Goal: Information Seeking & Learning: Learn about a topic

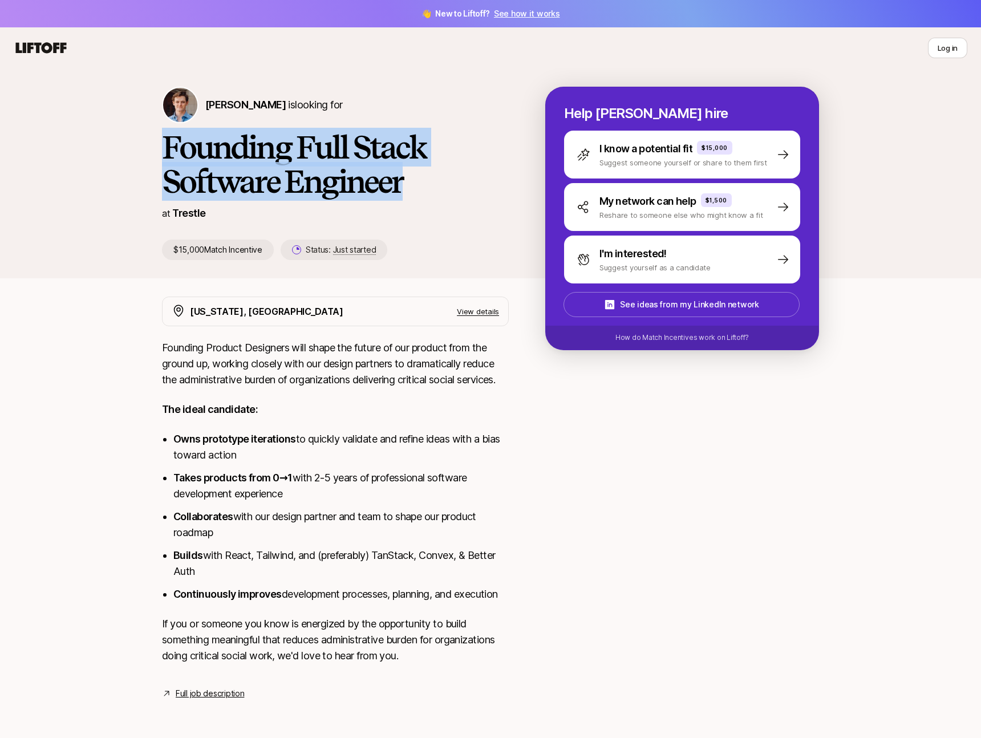
drag, startPoint x: 417, startPoint y: 178, endPoint x: 157, endPoint y: 149, distance: 261.7
click at [157, 149] on div "[PERSON_NAME] is looking for Founding Full Stack Software Engineer at Trestle $…" at bounding box center [490, 183] width 684 height 192
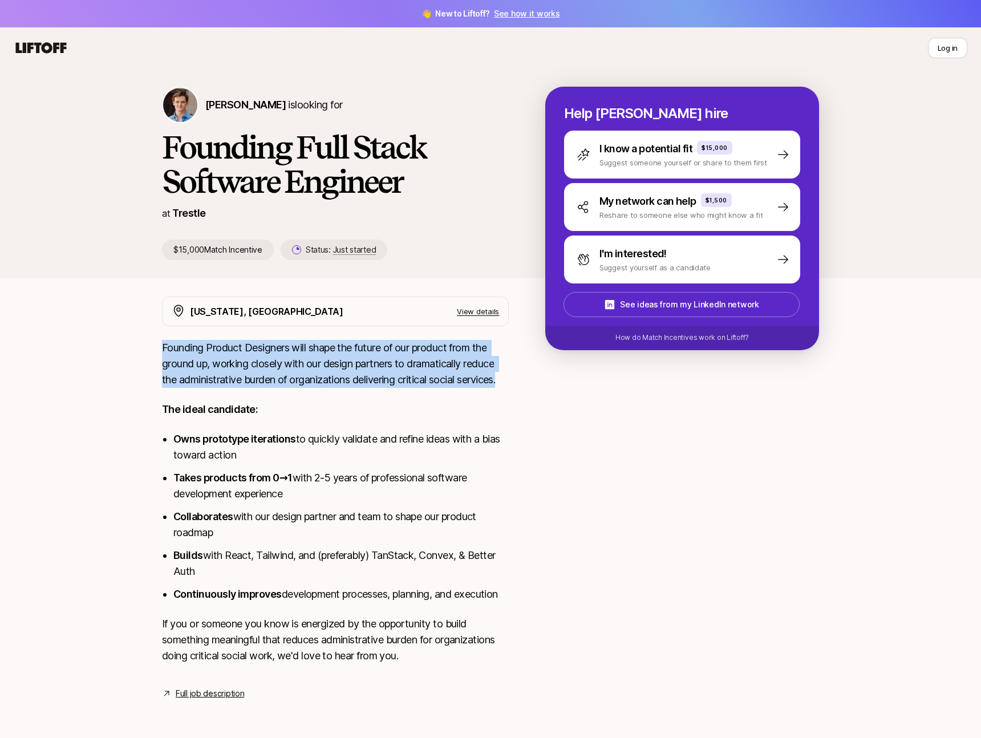
drag, startPoint x: 167, startPoint y: 346, endPoint x: 509, endPoint y: 388, distance: 345.3
click at [506, 388] on div "[US_STATE], [GEOGRAPHIC_DATA] View details Founding Product Designers will shap…" at bounding box center [490, 499] width 684 height 404
click at [510, 388] on div "[US_STATE], [GEOGRAPHIC_DATA] View details Founding Product Designers will shap…" at bounding box center [490, 499] width 684 height 404
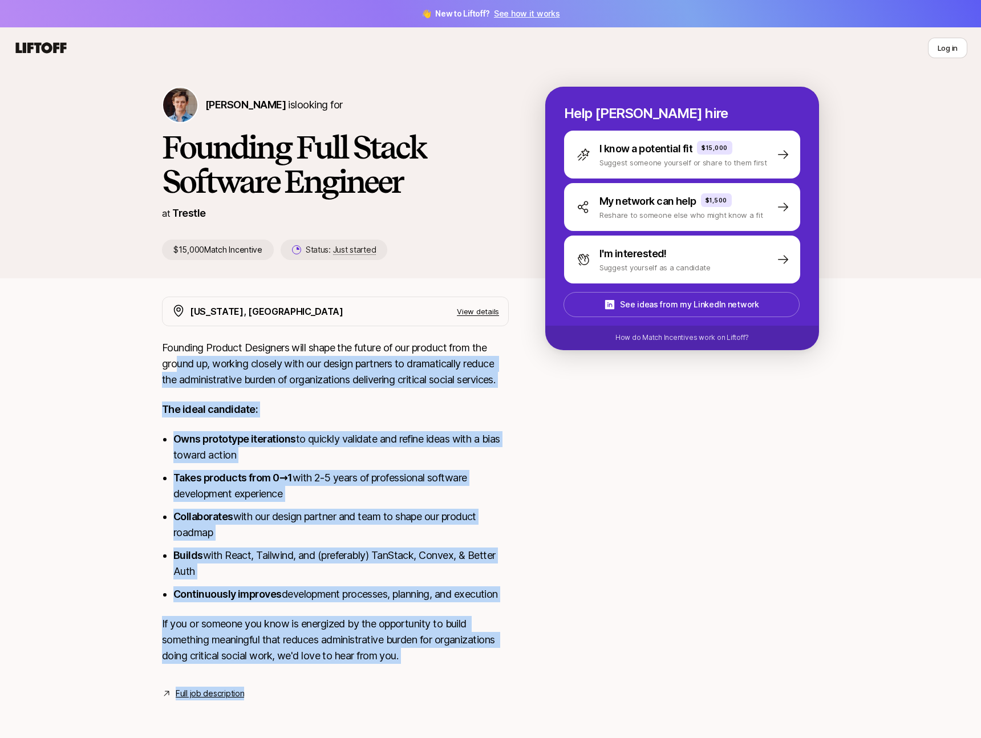
drag, startPoint x: 475, startPoint y: 386, endPoint x: 177, endPoint y: 359, distance: 298.9
click at [177, 359] on div "[US_STATE], [GEOGRAPHIC_DATA] View details Founding Product Designers will shap…" at bounding box center [490, 499] width 684 height 404
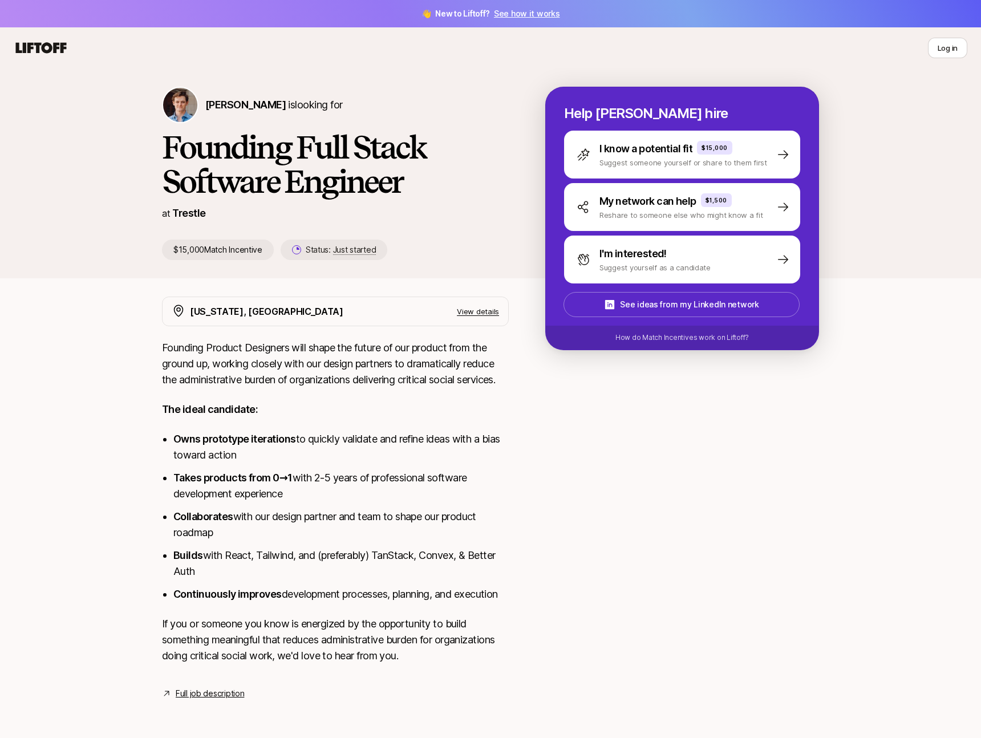
click at [177, 358] on p "Founding Product Designers will shape the future of our product from the ground…" at bounding box center [335, 364] width 347 height 48
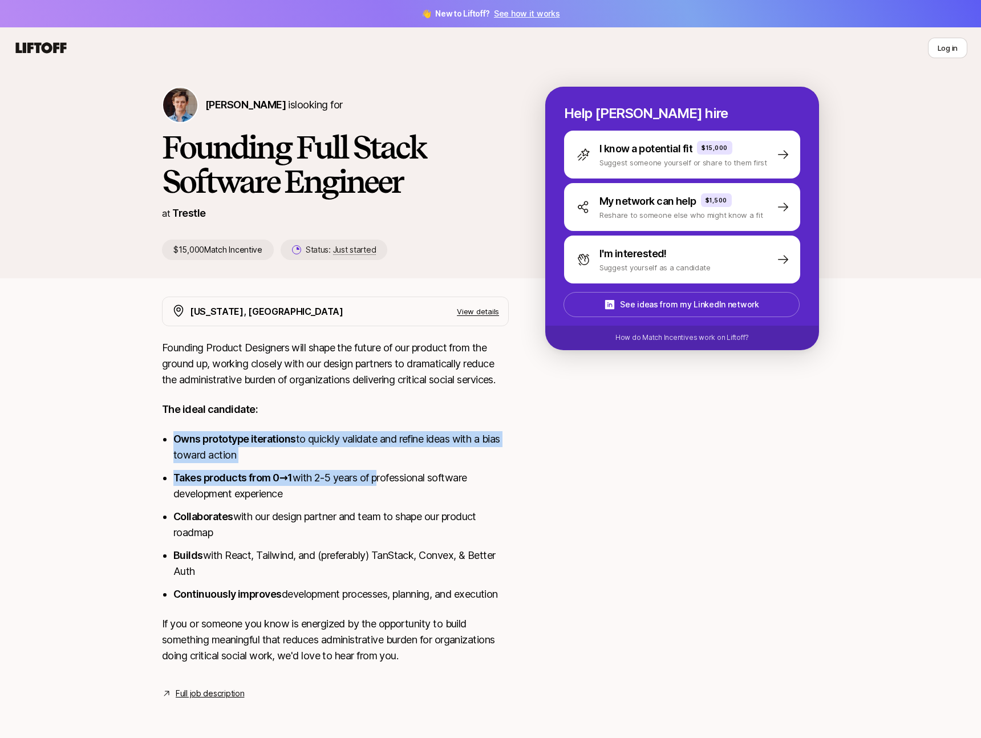
drag, startPoint x: 181, startPoint y: 433, endPoint x: 375, endPoint y: 477, distance: 199.5
click at [375, 477] on ul "Owns prototype iterations to quickly validate and refine ideas with a bias towa…" at bounding box center [340, 516] width 335 height 171
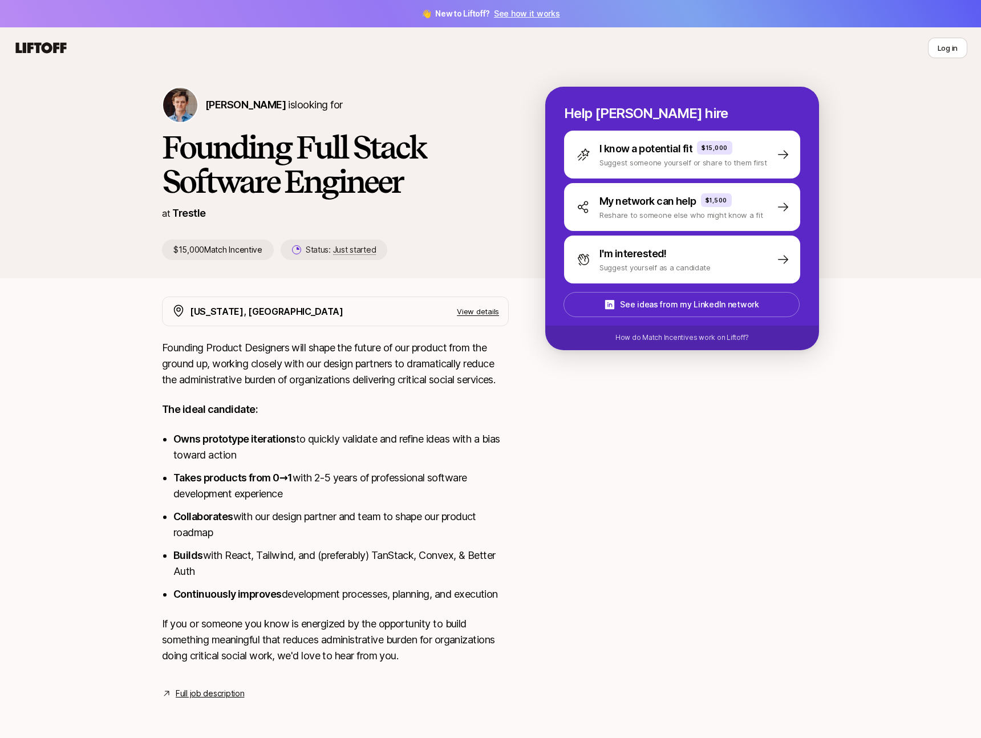
drag, startPoint x: 376, startPoint y: 478, endPoint x: 368, endPoint y: 496, distance: 19.2
click at [376, 479] on li "Takes products from 0→1 with 2-5 years of professional software development exp…" at bounding box center [340, 486] width 335 height 32
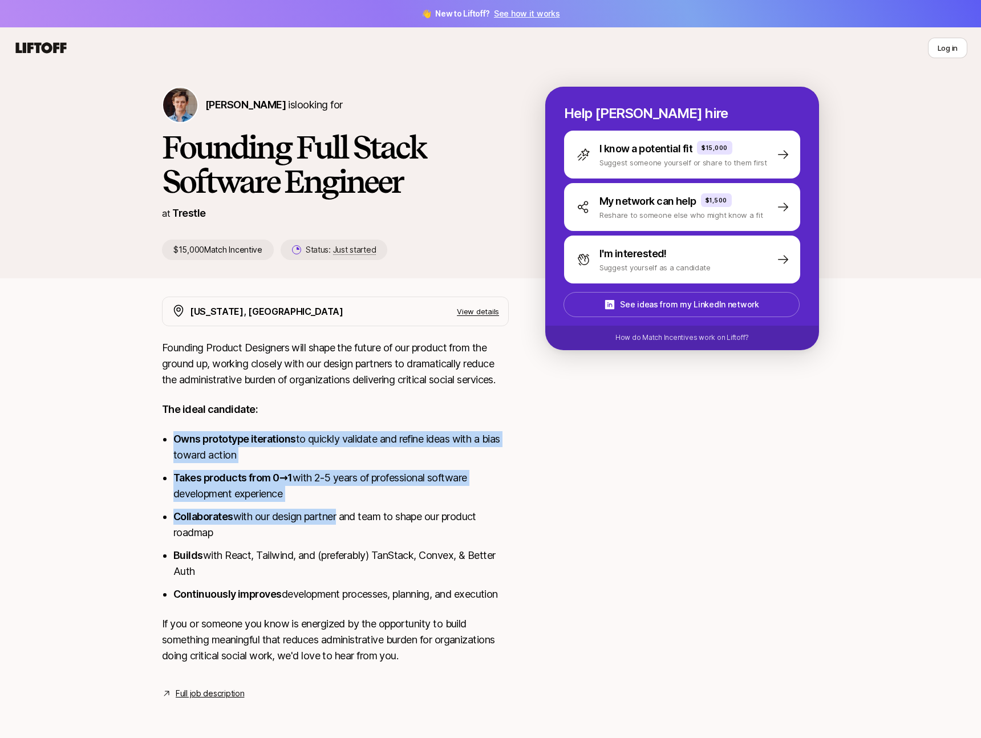
drag, startPoint x: 336, startPoint y: 512, endPoint x: 152, endPoint y: 422, distance: 204.3
click at [152, 422] on div "[US_STATE], [GEOGRAPHIC_DATA] View details Founding Product Designers will shap…" at bounding box center [490, 499] width 684 height 404
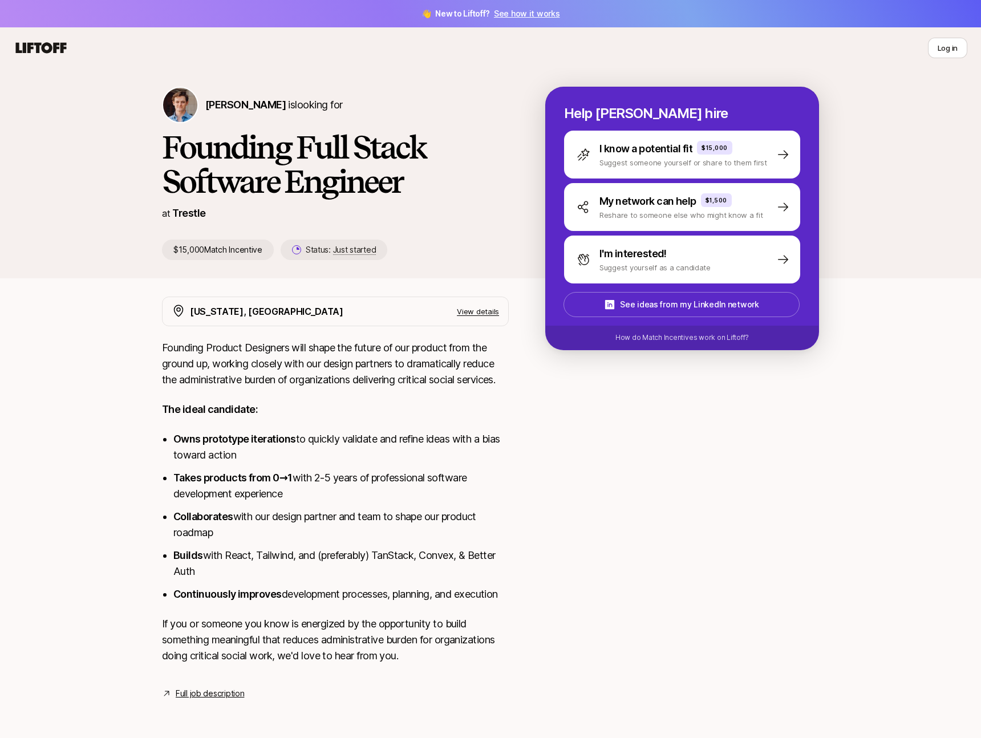
click at [152, 423] on div "[US_STATE], [GEOGRAPHIC_DATA] View details Founding Product Designers will shap…" at bounding box center [490, 499] width 684 height 404
click at [366, 433] on li "Owns prototype iterations to quickly validate and refine ideas with a bias towa…" at bounding box center [340, 447] width 335 height 32
click at [410, 382] on p "Founding Product Designers will shape the future of our product from the ground…" at bounding box center [335, 364] width 347 height 48
